Goal: Transaction & Acquisition: Purchase product/service

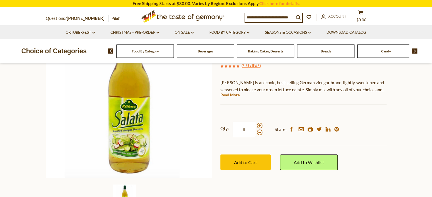
scroll to position [87, 0]
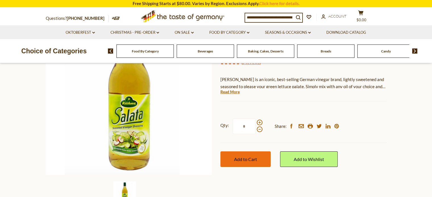
click at [241, 157] on span "Add to Cart" at bounding box center [245, 159] width 23 height 5
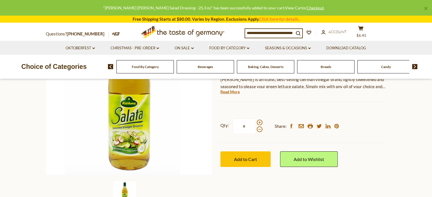
click at [285, 8] on link "View Cart" at bounding box center [294, 7] width 18 height 5
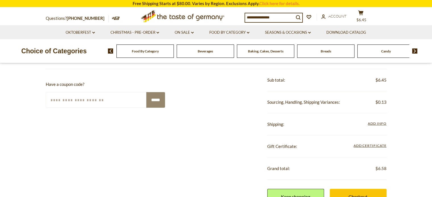
scroll to position [170, 0]
